Goal: Task Accomplishment & Management: Use online tool/utility

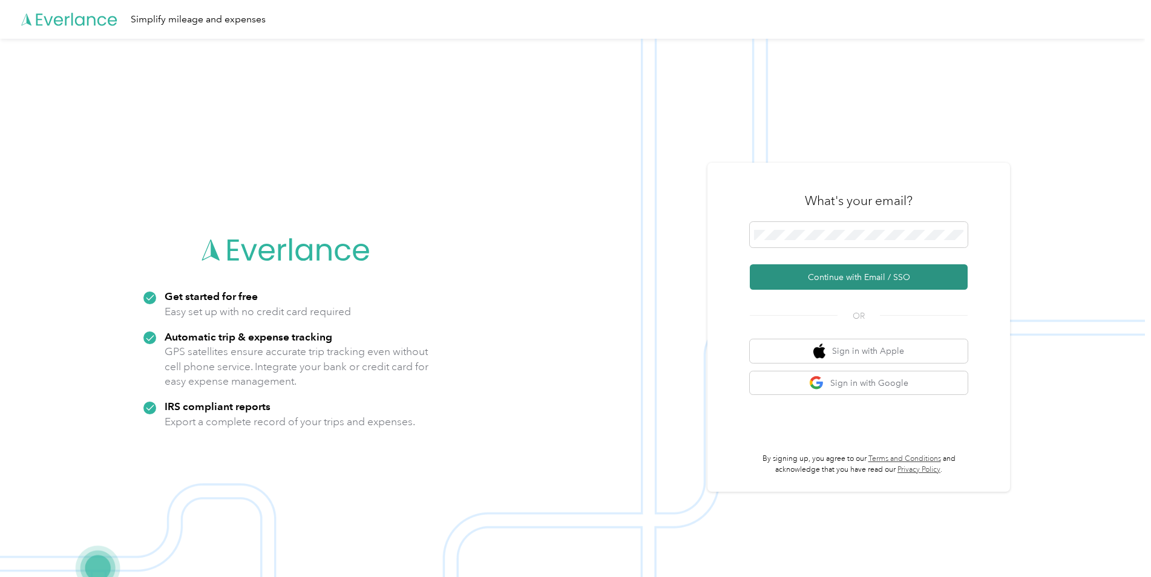
click at [808, 275] on button "Continue with Email / SSO" at bounding box center [859, 276] width 218 height 25
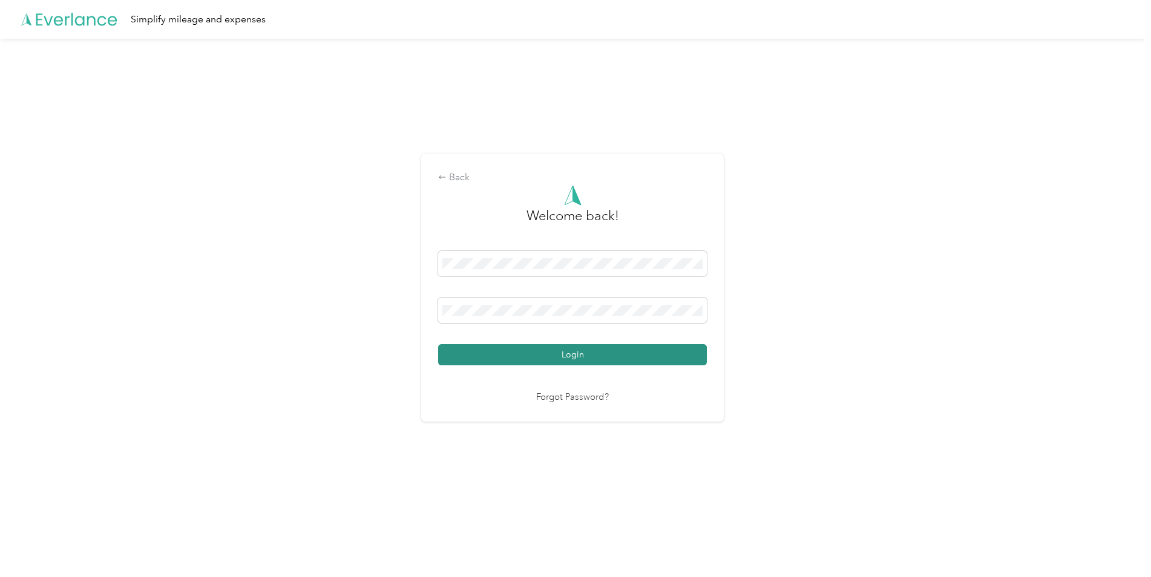
click at [546, 351] on button "Login" at bounding box center [572, 354] width 269 height 21
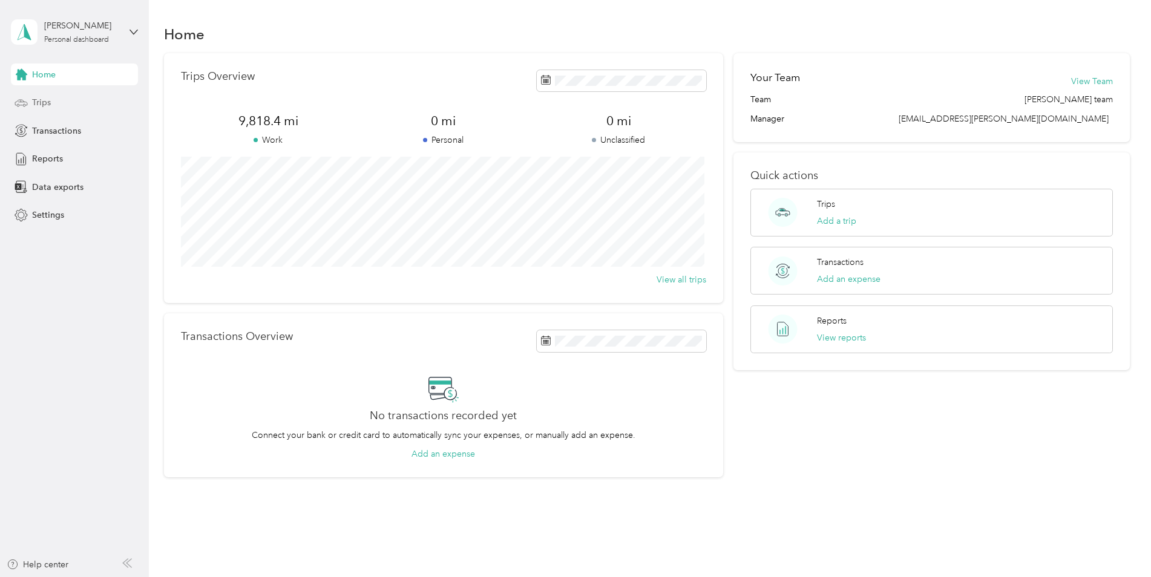
click at [40, 103] on span "Trips" at bounding box center [41, 102] width 19 height 13
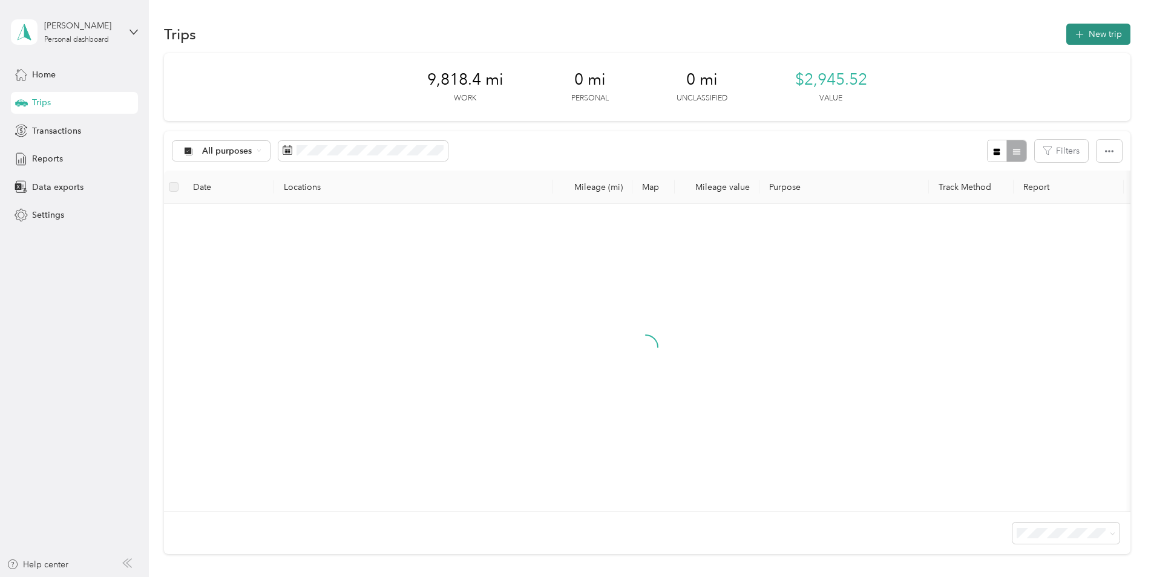
click at [1097, 37] on button "New trip" at bounding box center [1098, 34] width 64 height 21
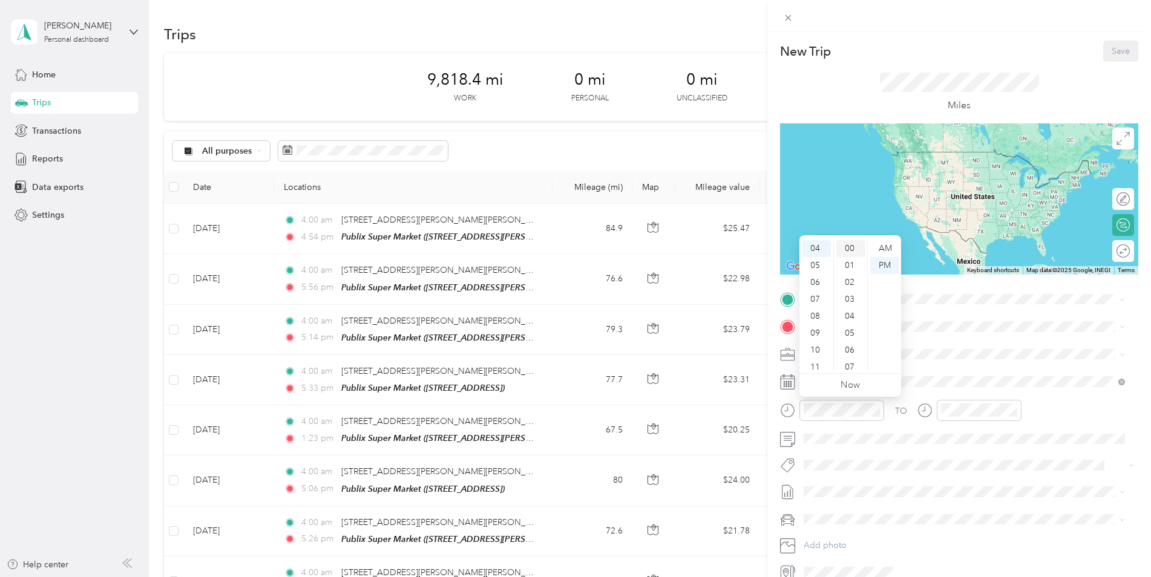
click at [854, 249] on div "00" at bounding box center [850, 248] width 29 height 17
click at [886, 249] on div "AM" at bounding box center [884, 248] width 29 height 17
click at [858, 244] on div "41" at bounding box center [850, 248] width 29 height 17
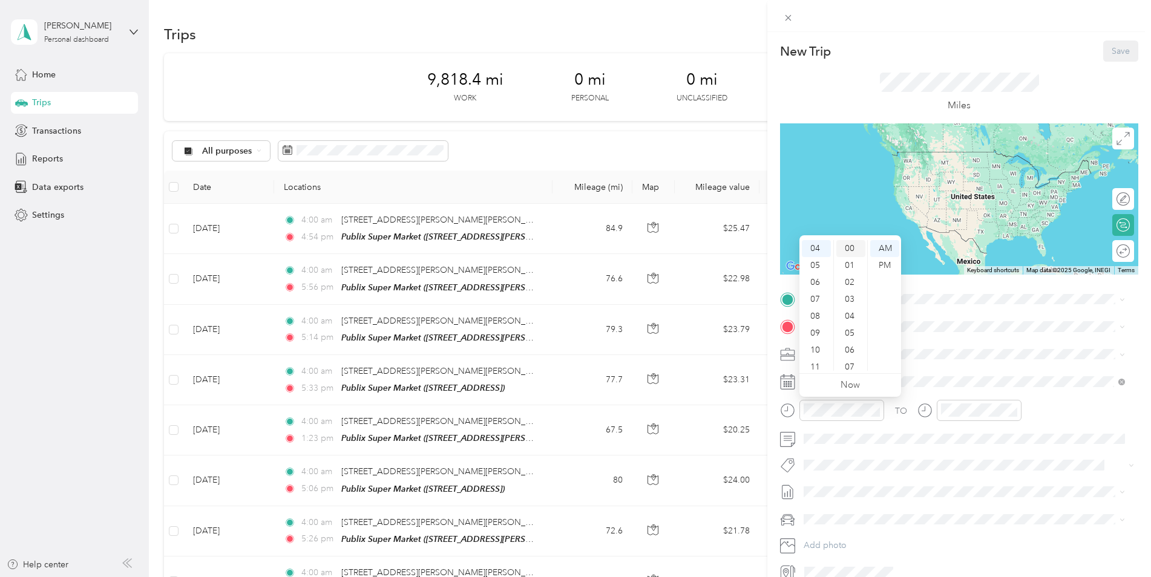
click at [851, 247] on div "00" at bounding box center [850, 248] width 29 height 17
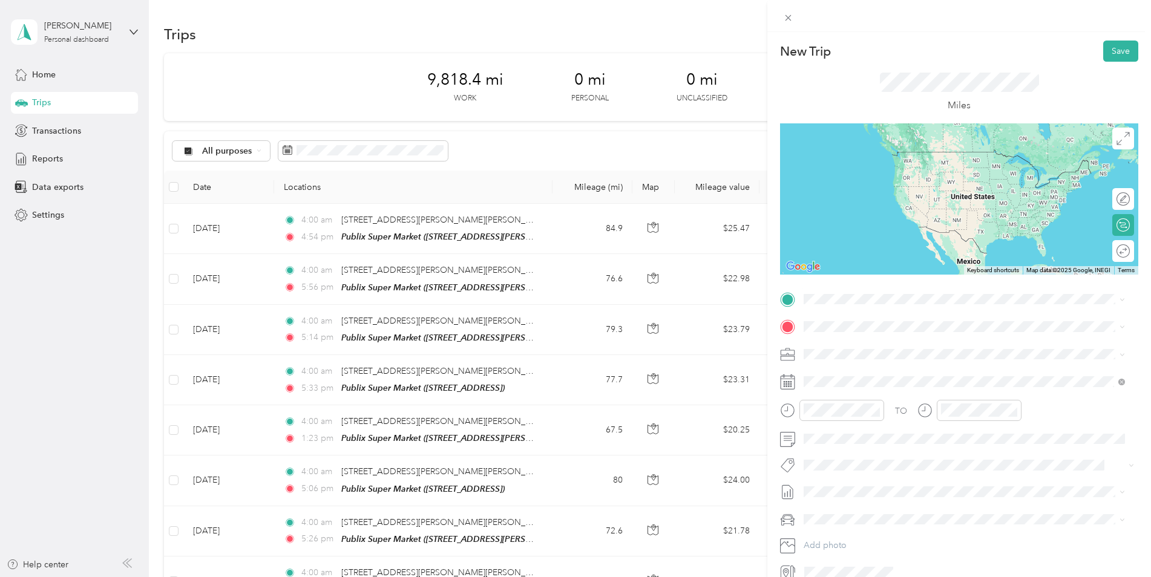
click at [863, 342] on span "[STREET_ADDRESS][PERSON_NAME][PERSON_NAME][US_STATE]" at bounding box center [953, 336] width 255 height 11
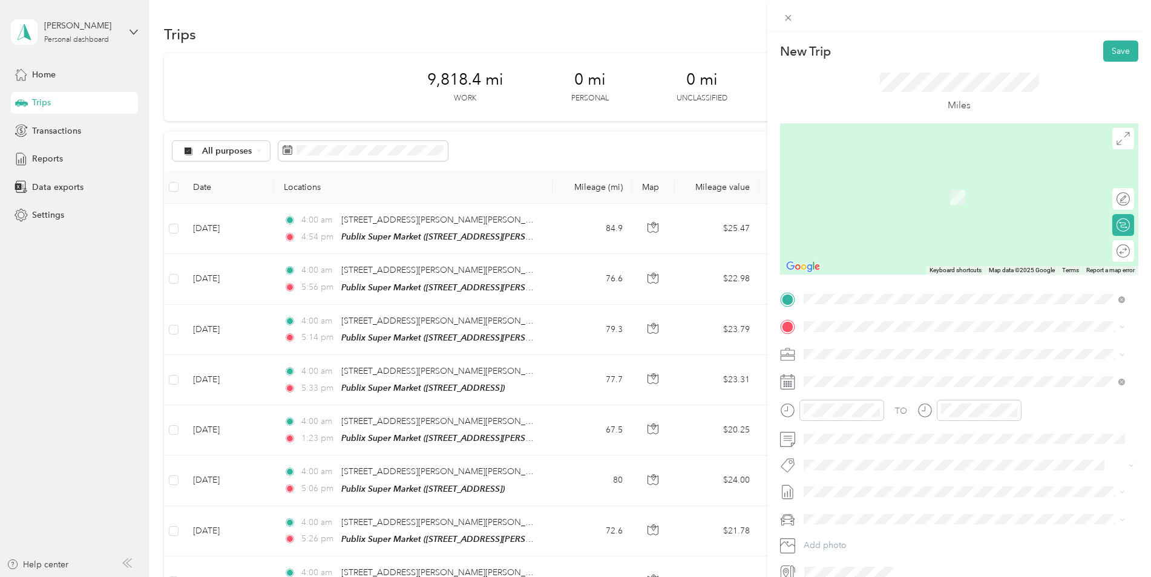
click at [838, 385] on div "TEAM Publix Super Market [STREET_ADDRESS]" at bounding box center [887, 378] width 123 height 30
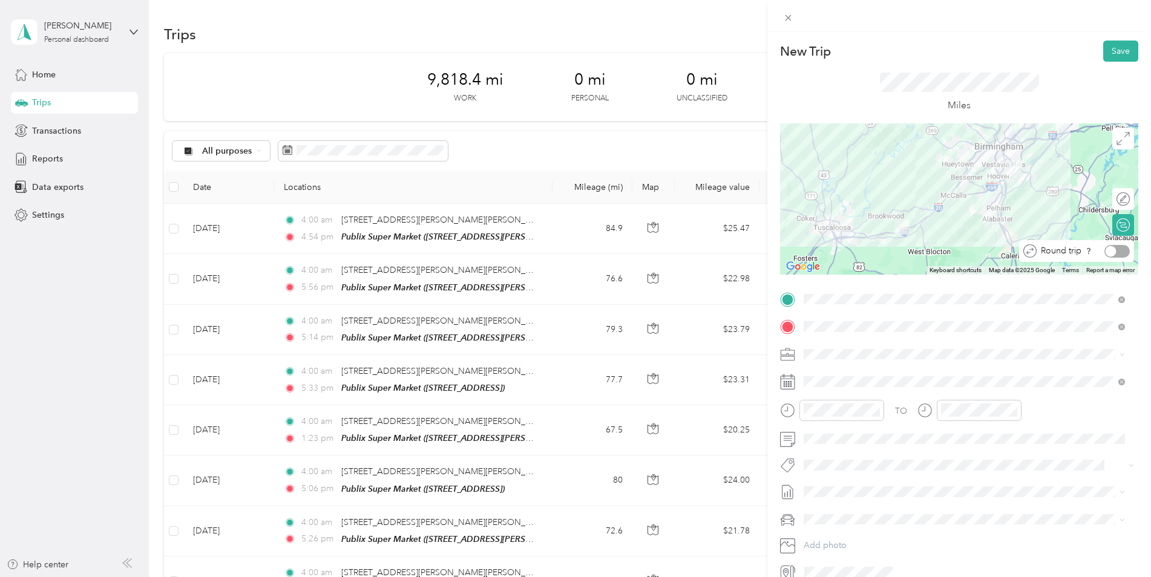
click at [1117, 255] on div at bounding box center [1116, 251] width 25 height 13
click at [1108, 51] on button "Save" at bounding box center [1120, 51] width 35 height 21
